Goal: Use online tool/utility: Use online tool/utility

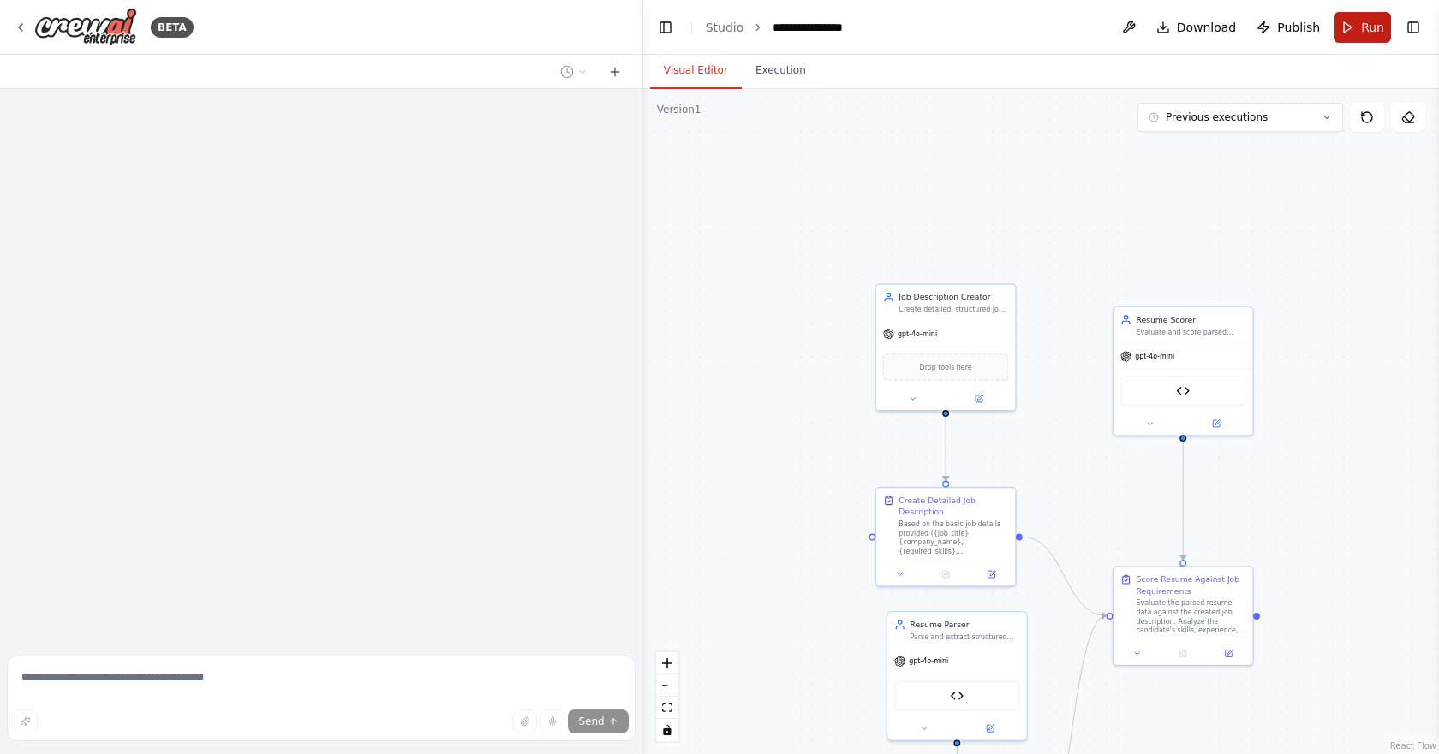
click at [1351, 42] on button "Run" at bounding box center [1361, 27] width 57 height 31
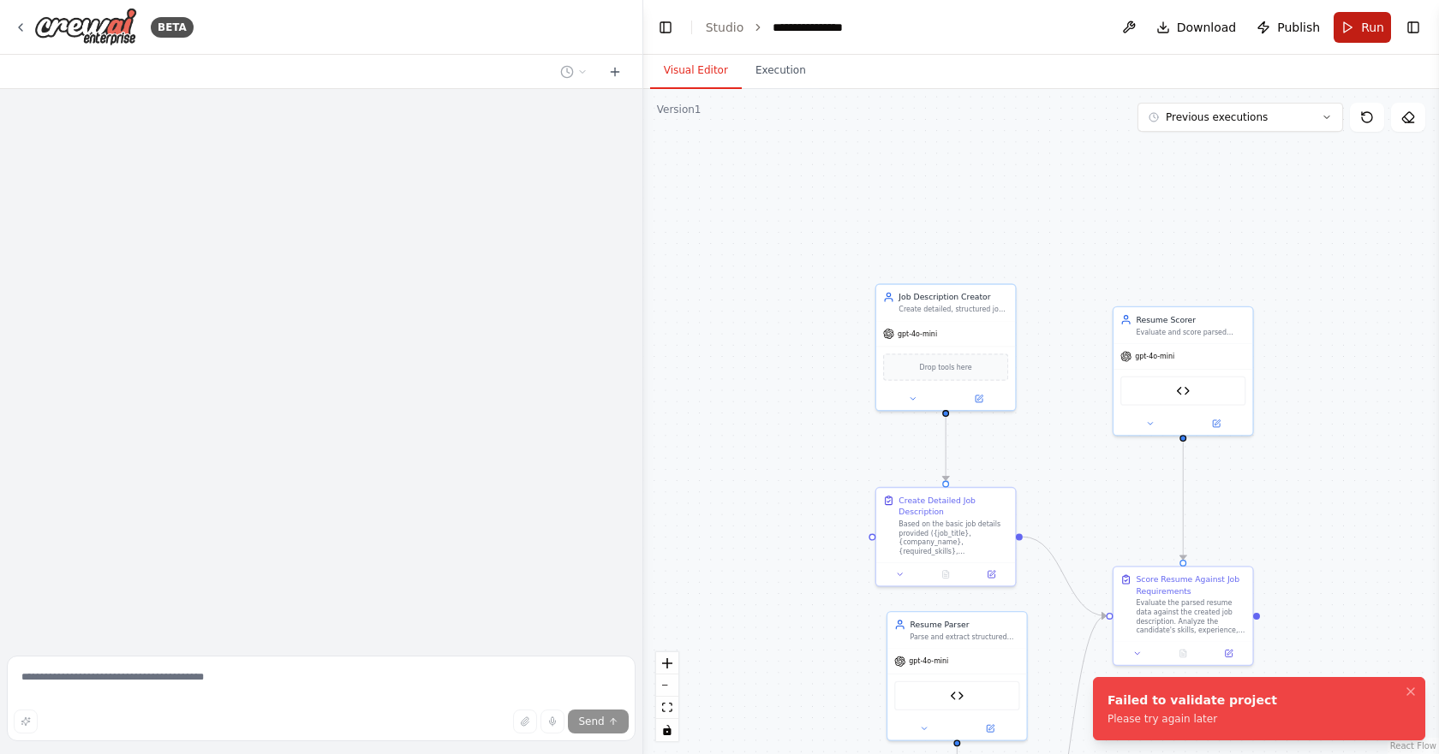
click at [1373, 25] on span "Run" at bounding box center [1372, 27] width 23 height 17
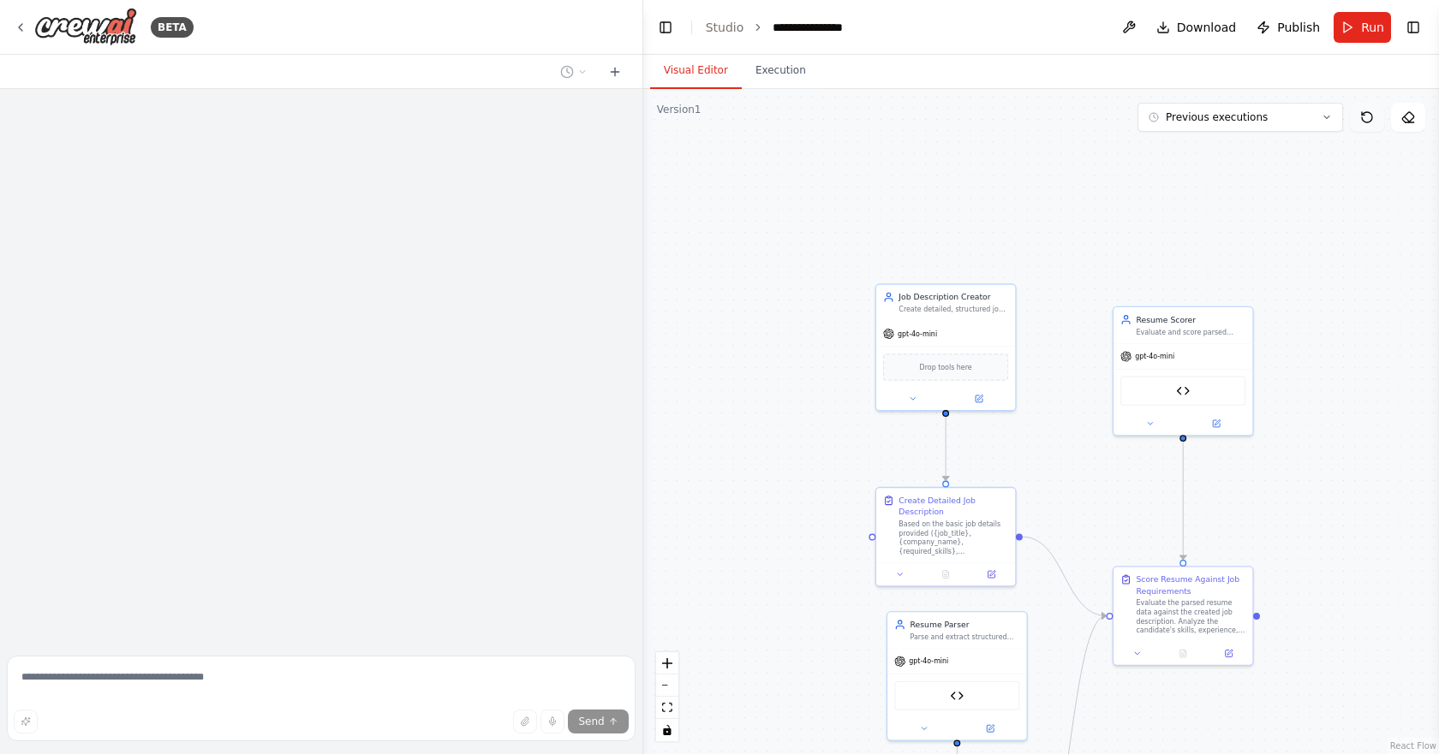
click at [1368, 120] on icon at bounding box center [1367, 117] width 14 height 14
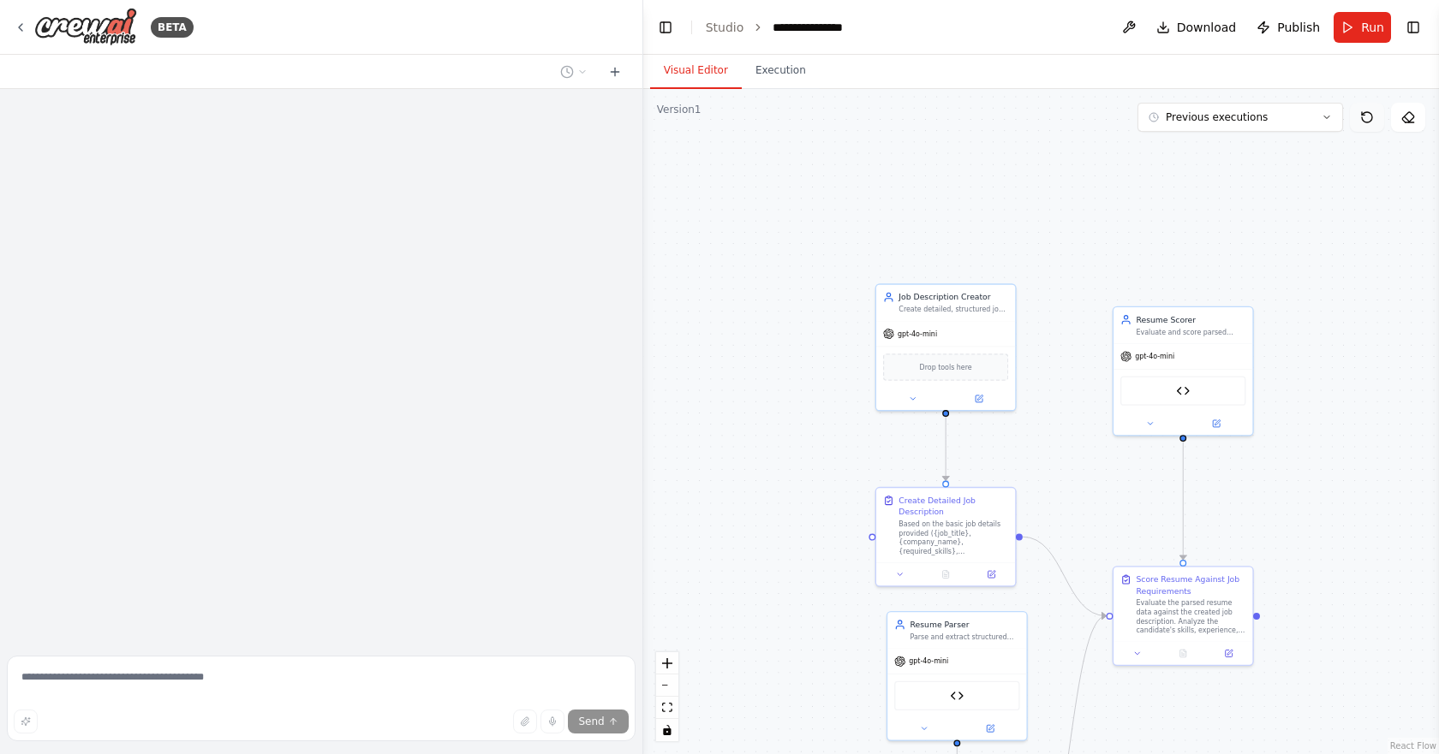
click at [1368, 120] on icon at bounding box center [1367, 117] width 14 height 14
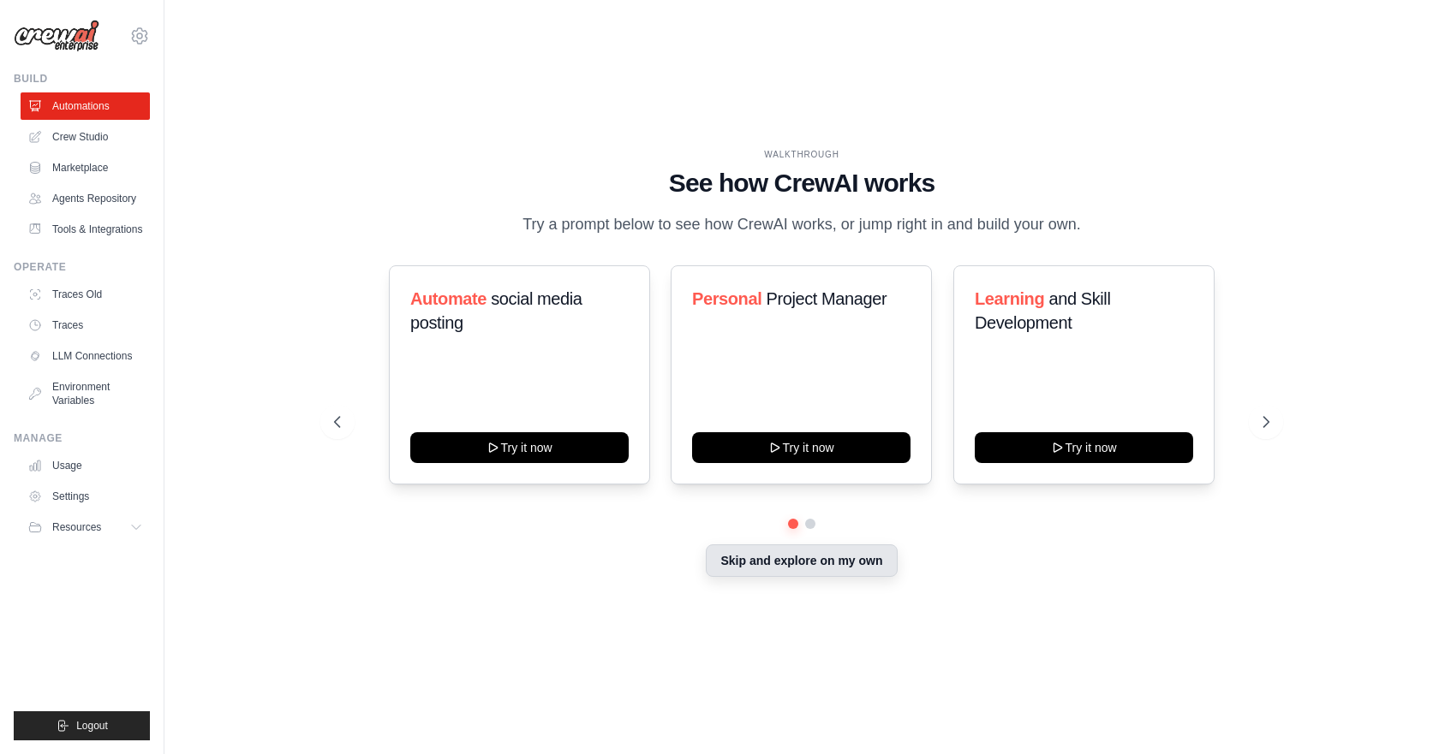
click at [816, 571] on button "Skip and explore on my own" at bounding box center [801, 561] width 191 height 33
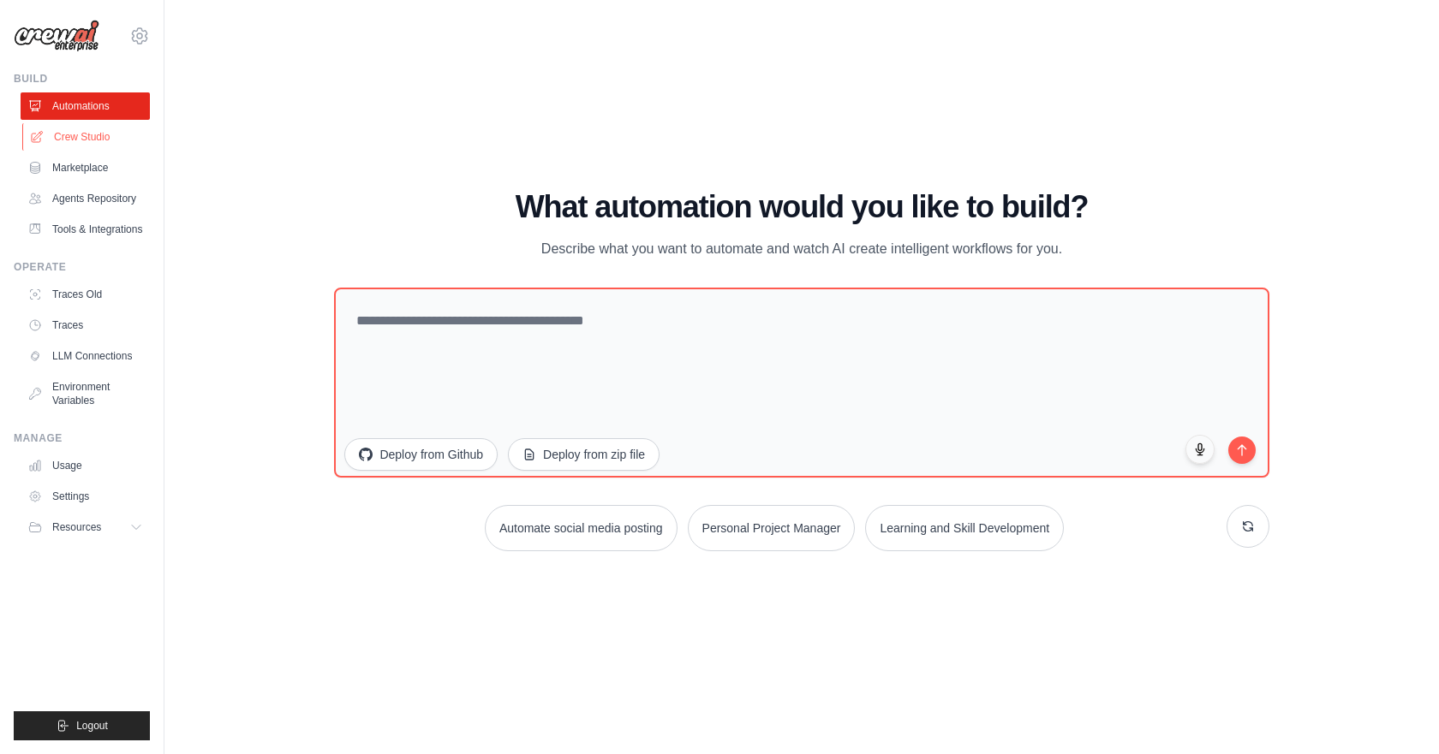
click at [93, 140] on link "Crew Studio" at bounding box center [86, 136] width 129 height 27
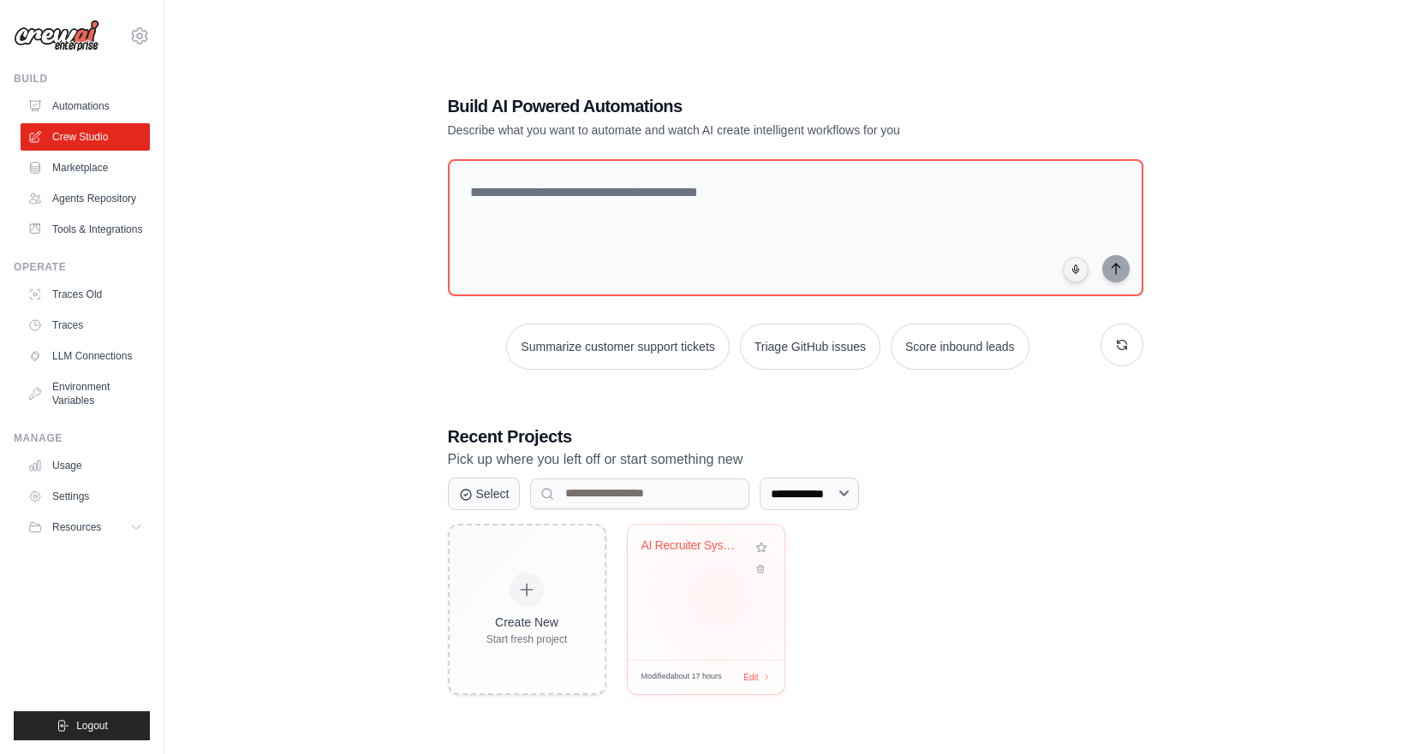
click at [722, 597] on div "AI Recruiter System - Resume Screen..." at bounding box center [706, 592] width 157 height 135
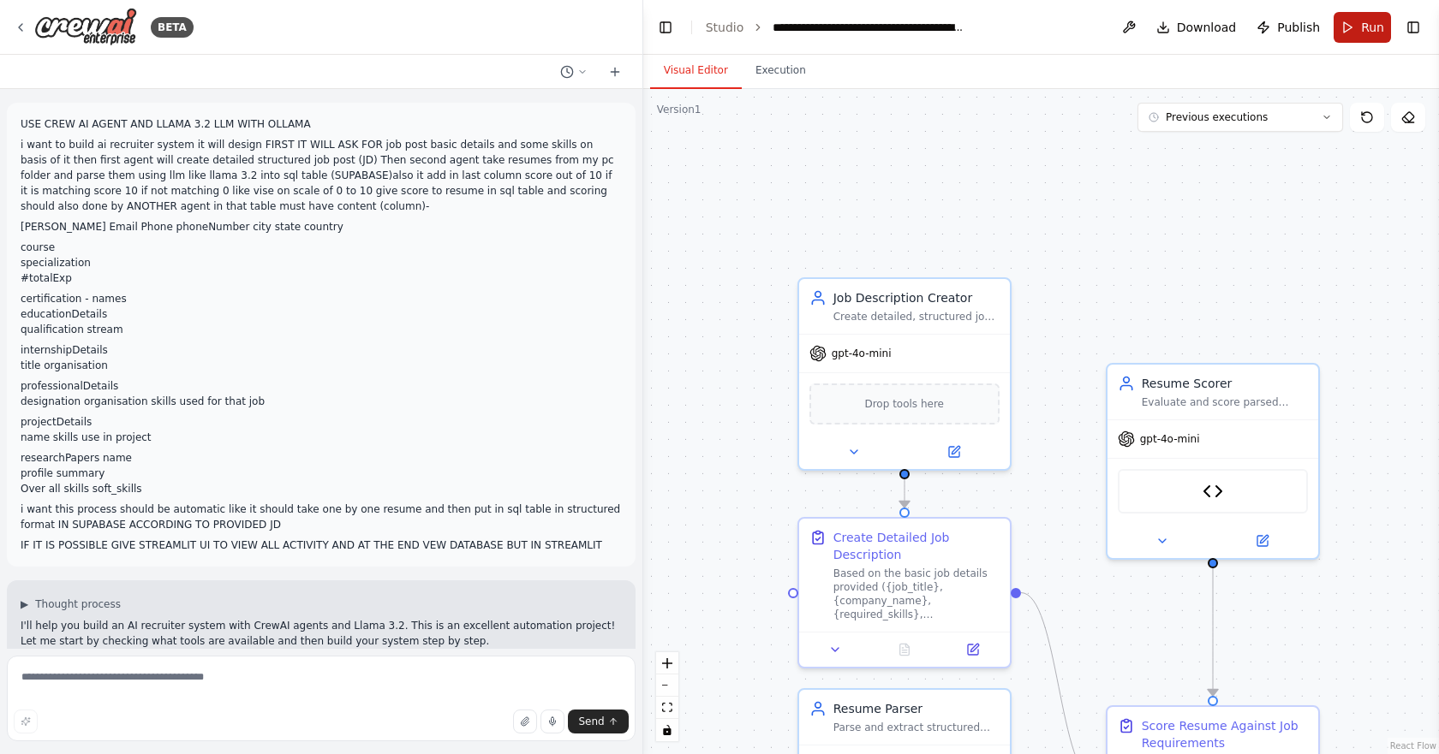
scroll to position [2965, 0]
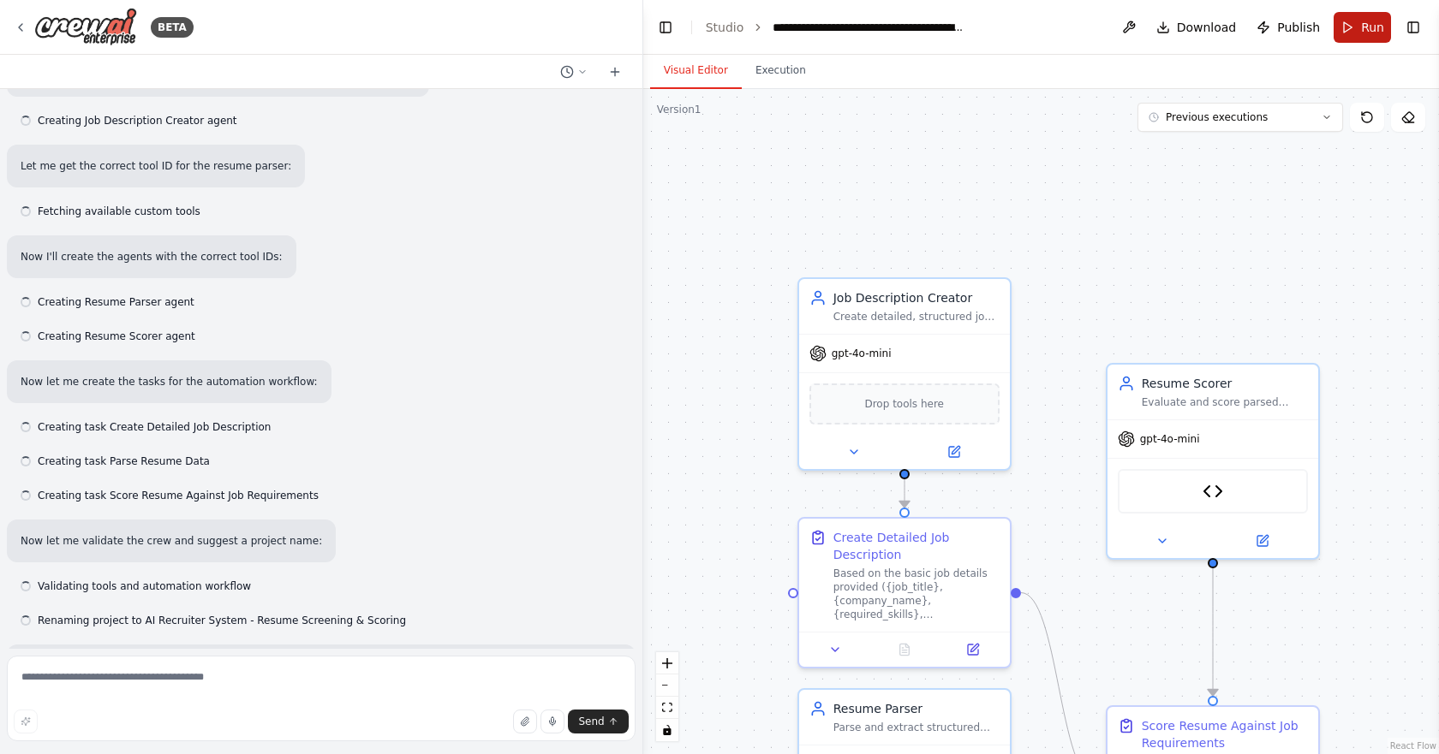
click at [1338, 28] on button "Run" at bounding box center [1361, 27] width 57 height 31
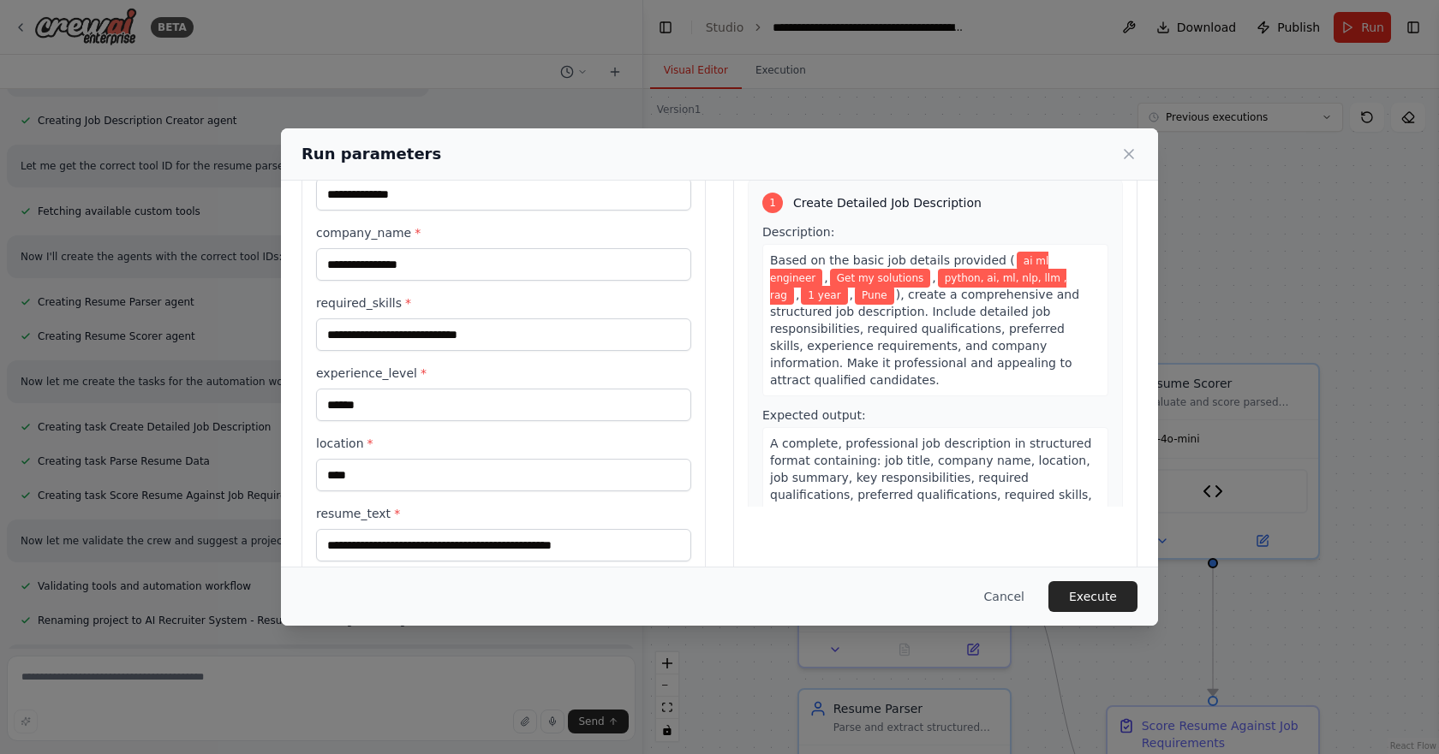
scroll to position [116, 0]
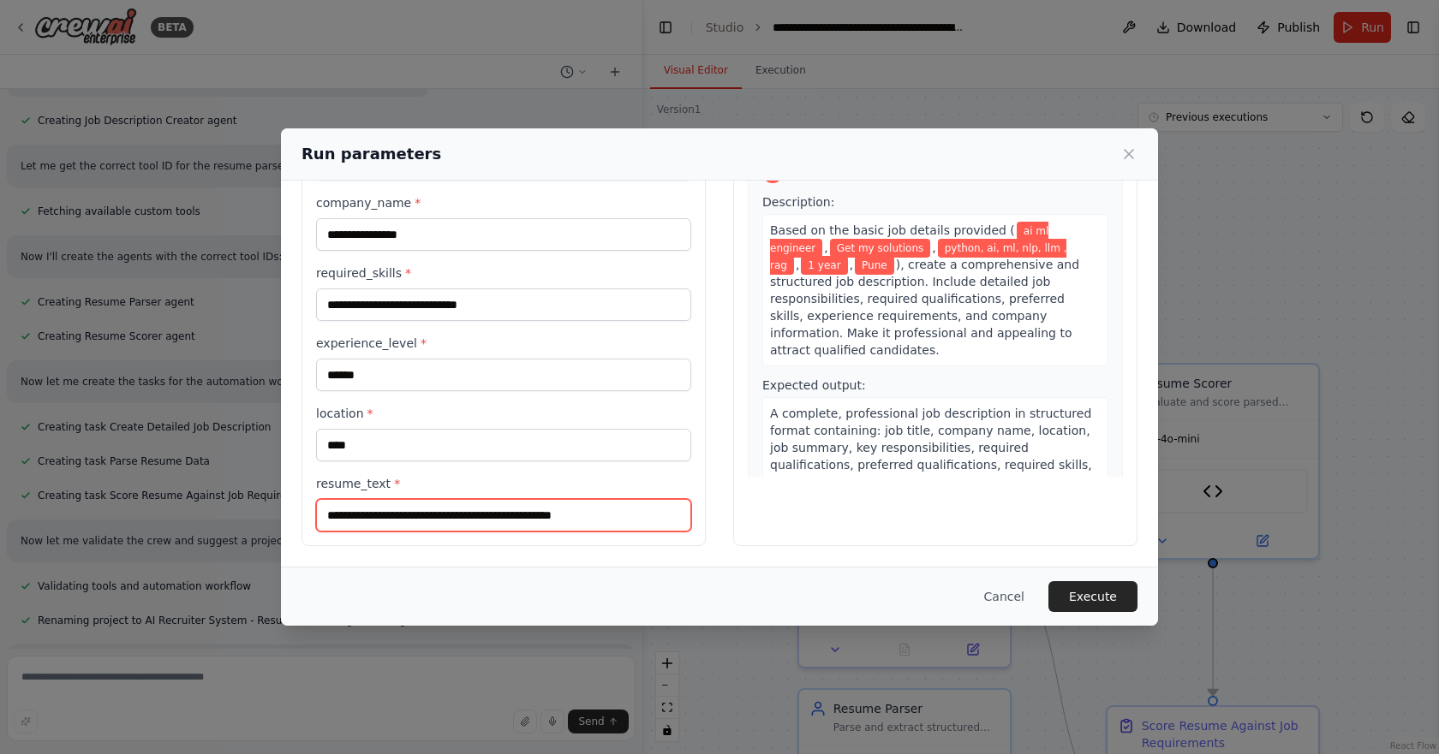
click at [527, 516] on input "**********" at bounding box center [503, 515] width 375 height 33
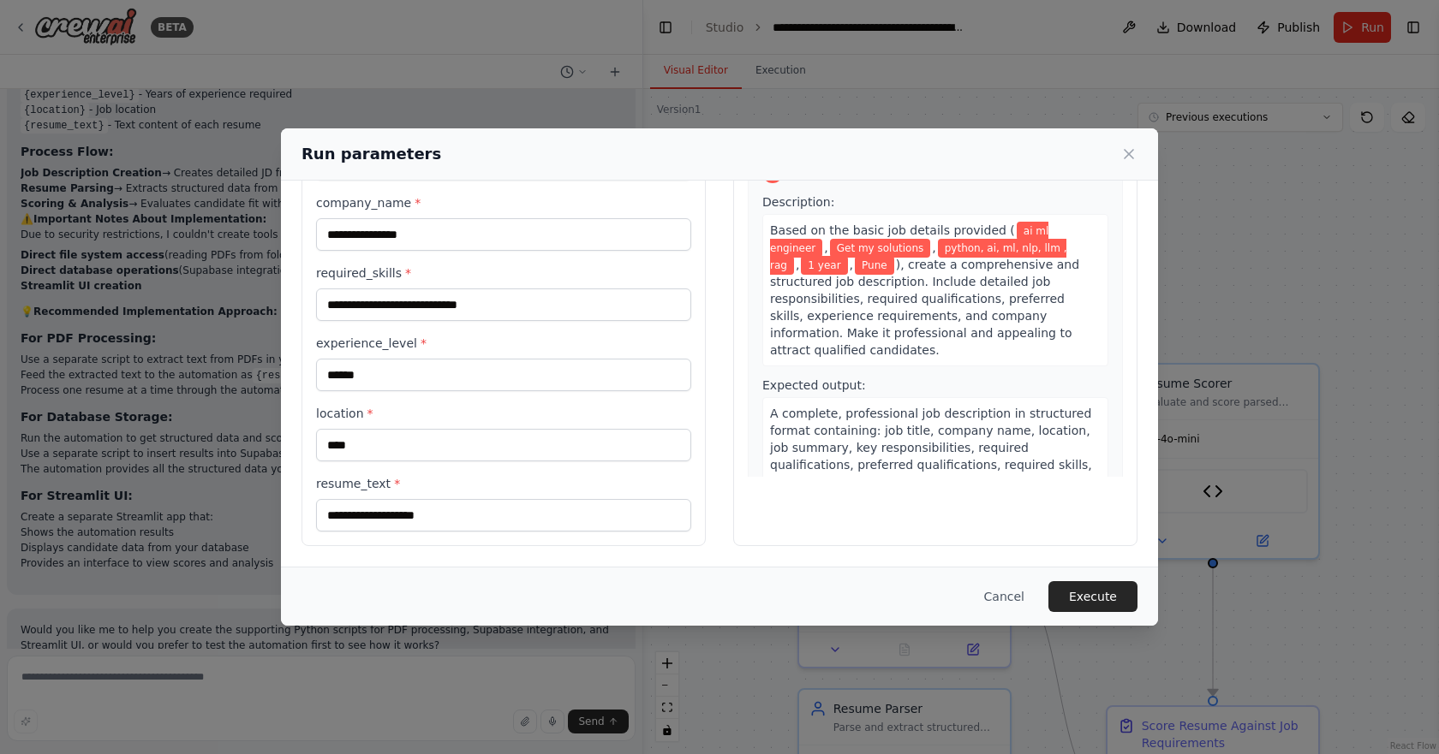
click at [462, 9] on div "**********" at bounding box center [719, 377] width 1439 height 754
